Goal: Task Accomplishment & Management: Complete application form

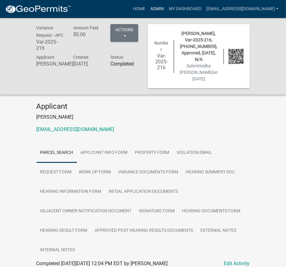
click at [166, 6] on link "Admin" at bounding box center [157, 9] width 19 height 12
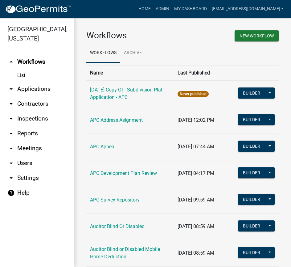
click at [38, 85] on link "arrow_drop_down Applications" at bounding box center [37, 89] width 74 height 15
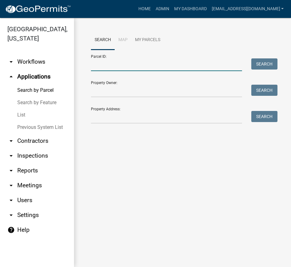
click at [121, 63] on input "Parcel ID:" at bounding box center [166, 64] width 151 height 13
paste input "003-034-002"
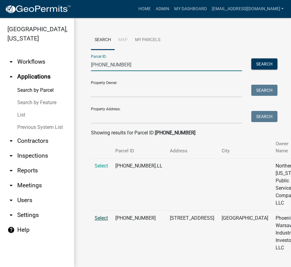
type input "003-034-002"
click at [100, 212] on span "Select" at bounding box center [101, 218] width 13 height 6
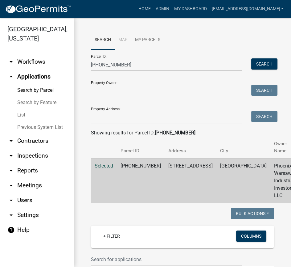
select select "3: 100"
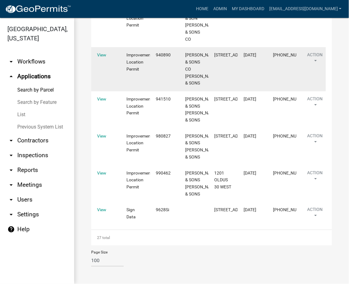
scroll to position [1829, 0]
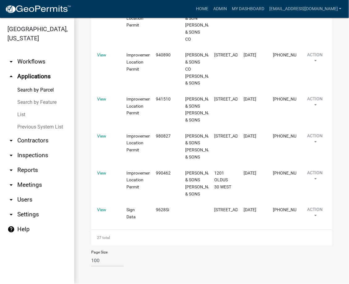
click at [25, 116] on link "List" at bounding box center [37, 115] width 74 height 12
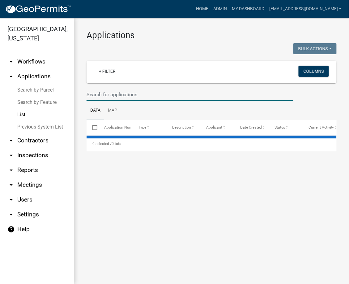
click at [147, 95] on input "text" at bounding box center [189, 94] width 207 height 13
select select "3: 100"
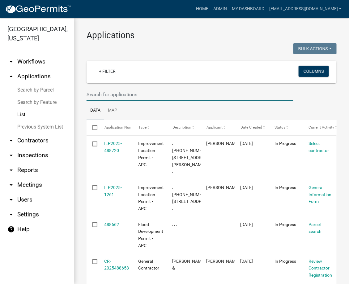
paste input "2025-1135"
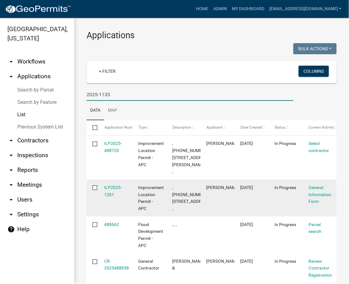
type input "2025-1135"
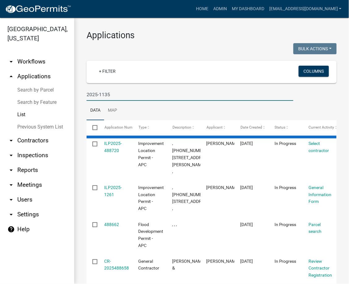
drag, startPoint x: 261, startPoint y: 3, endPoint x: 151, endPoint y: 10, distance: 110.8
click at [151, 10] on div "Home Admin My Dashboard ltaylor@kcgov.com Admin Account Contractor Profile Logo…" at bounding box center [210, 9] width 268 height 12
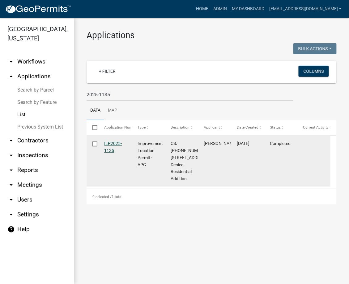
click at [115, 144] on link "ILP2025-1135" at bounding box center [113, 147] width 18 height 12
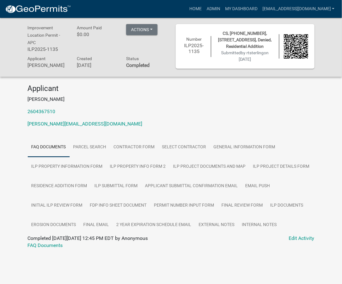
scroll to position [18, 0]
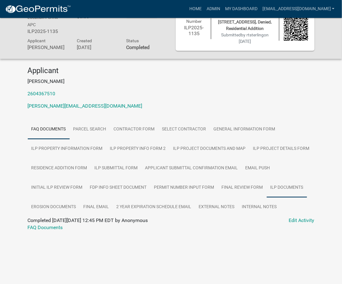
click at [294, 196] on link "ILP Documents" at bounding box center [287, 188] width 40 height 20
click at [53, 212] on link "ILP Documents" at bounding box center [44, 228] width 33 height 6
click at [51, 212] on link "ILP Documents" at bounding box center [44, 228] width 33 height 6
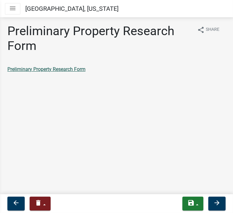
click at [69, 67] on link "Preliminary Property Research Form" at bounding box center [46, 69] width 78 height 6
click at [212, 203] on button "arrow_forward" at bounding box center [216, 204] width 17 height 14
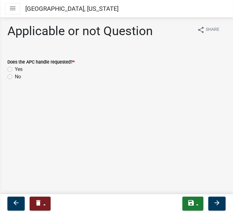
click at [12, 69] on div "Yes" at bounding box center [116, 69] width 218 height 7
click at [15, 69] on label "Yes" at bounding box center [19, 69] width 8 height 7
click at [15, 69] on input "Yes" at bounding box center [17, 68] width 4 height 4
radio input "true"
click at [217, 201] on icon "arrow_forward" at bounding box center [216, 202] width 7 height 7
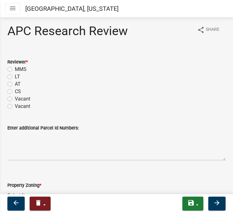
click at [15, 78] on label "LT" at bounding box center [17, 76] width 5 height 7
click at [15, 77] on input "LT" at bounding box center [17, 75] width 4 height 4
radio input "true"
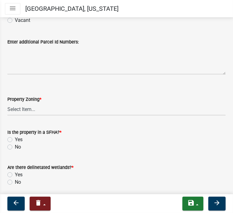
scroll to position [82, 0]
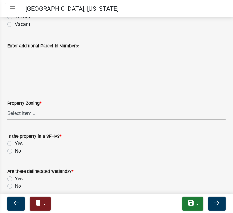
click at [76, 108] on select "Select Item... Agricultural Agricultural 2 Residential Commercial Industrial 1 …" at bounding box center [116, 113] width 218 height 13
click at [7, 107] on select "Select Item... Agricultural Agricultural 2 Residential Commercial Industrial 1 …" at bounding box center [116, 113] width 218 height 13
select select "4e61a9a1-831c-4c92-bc34-009651f8c0f0"
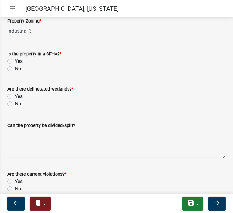
click at [15, 61] on label "Yes" at bounding box center [19, 61] width 8 height 7
click at [15, 61] on input "Yes" at bounding box center [17, 60] width 4 height 4
radio input "true"
click at [15, 104] on label "No" at bounding box center [18, 103] width 6 height 7
click at [15, 104] on input "No" at bounding box center [17, 102] width 4 height 4
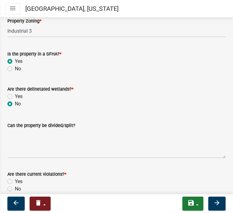
radio input "true"
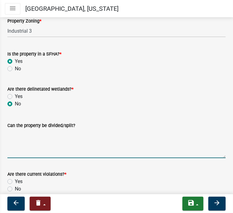
click at [27, 144] on textarea "Can the property be divided/split?" at bounding box center [116, 143] width 218 height 29
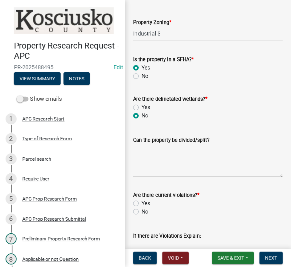
scroll to position [164, 0]
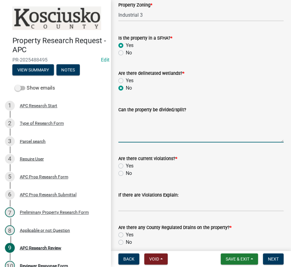
click at [183, 132] on textarea "Can the property be divided/split?" at bounding box center [201, 127] width 165 height 29
click at [179, 120] on textarea "Can the property be divided/split?" at bounding box center [201, 127] width 165 height 29
type textarea "As the tract stood 3/1/75 no tracts under 20 ac have been creatd"
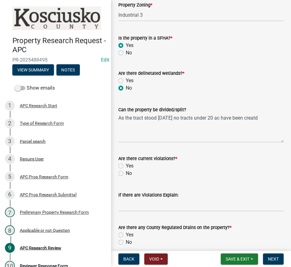
click at [126, 169] on input "No" at bounding box center [128, 171] width 4 height 4
radio input "true"
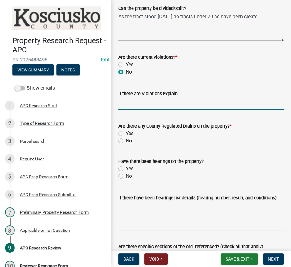
scroll to position [267, 0]
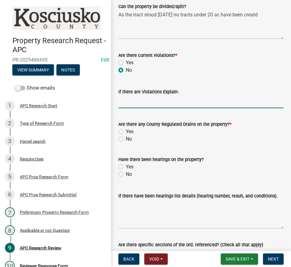
click at [126, 131] on label "Yes" at bounding box center [130, 131] width 8 height 7
click at [126, 131] on input "Yes" at bounding box center [128, 130] width 4 height 4
radio input "true"
click at [126, 173] on label "No" at bounding box center [129, 173] width 6 height 7
click at [126, 173] on input "No" at bounding box center [128, 172] width 4 height 4
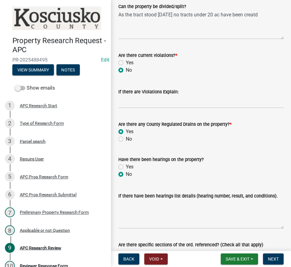
radio input "true"
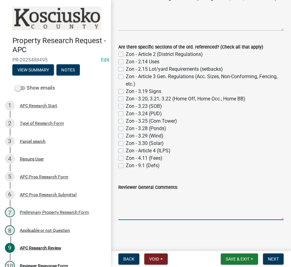
click at [209, 206] on textarea "Reviewer General Comments:" at bounding box center [201, 205] width 165 height 29
click at [167, 197] on textarea "Reviewer General Comments:" at bounding box center [201, 205] width 165 height 29
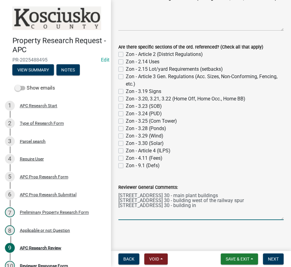
click at [190, 212] on textarea "2801 W Old Rd 30 - main plant buildings 3025 W Old Rd 30 - building west of the…" at bounding box center [201, 205] width 165 height 29
type textarea "2801 W Old Rd 30 - main plant buildings 3025 W Old Rd 30 - building west of the…"
click at [233, 213] on span "Next" at bounding box center [273, 258] width 11 height 5
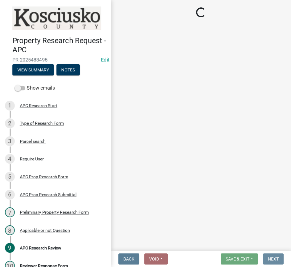
scroll to position [0, 0]
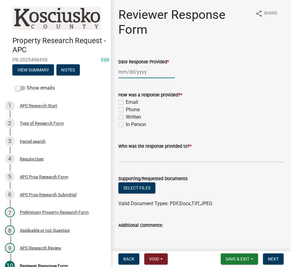
click at [135, 72] on div at bounding box center [147, 71] width 56 height 13
select select "10"
select select "2025"
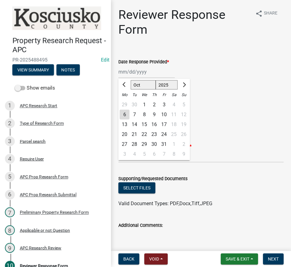
click at [120, 113] on div "6" at bounding box center [125, 114] width 10 height 10
type input "10/06/2025"
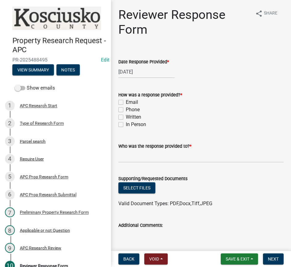
click at [118, 102] on div "How was a response provided? * Email Phone Written In Person" at bounding box center [201, 106] width 175 height 44
click at [126, 102] on label "Email" at bounding box center [132, 101] width 12 height 7
click at [126, 102] on input "Email" at bounding box center [128, 100] width 4 height 4
checkbox input "true"
checkbox input "false"
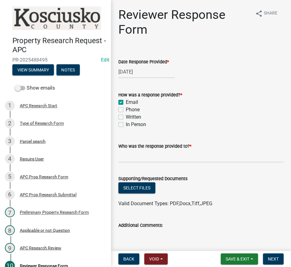
checkbox input "false"
click at [138, 153] on input "Who was the response provided to? *" at bounding box center [201, 156] width 165 height 13
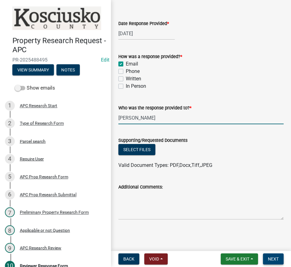
type input "Kori Ryan"
click at [233, 213] on span "Next" at bounding box center [273, 258] width 11 height 5
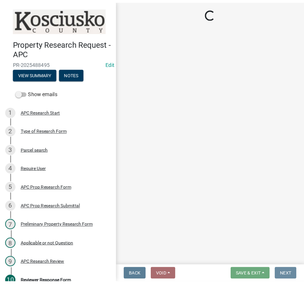
scroll to position [0, 0]
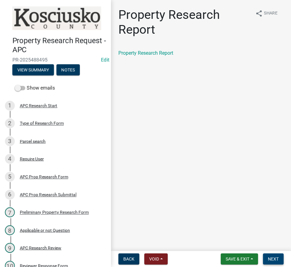
click at [233, 213] on span "Next" at bounding box center [273, 258] width 11 height 5
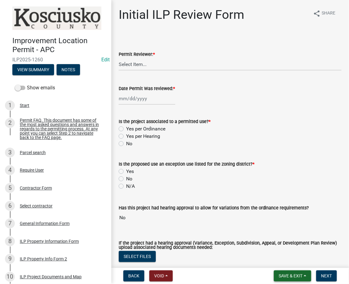
click at [282, 275] on span "Save & Exit" at bounding box center [290, 276] width 24 height 5
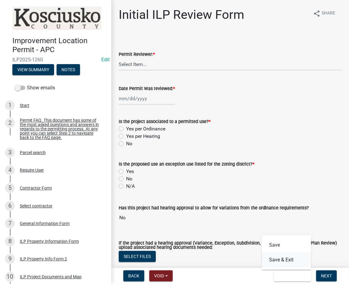
click at [277, 260] on button "Save & Exit" at bounding box center [285, 260] width 49 height 15
